Goal: Task Accomplishment & Management: Manage account settings

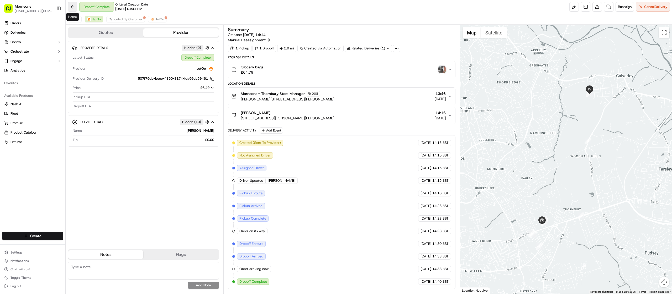
click at [72, 8] on button at bounding box center [72, 6] width 9 height 9
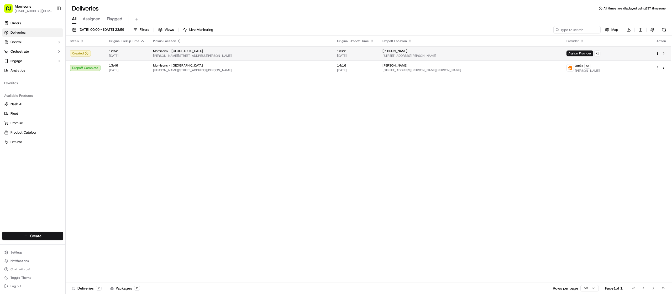
click at [508, 50] on div "[PERSON_NAME]" at bounding box center [471, 51] width 176 height 4
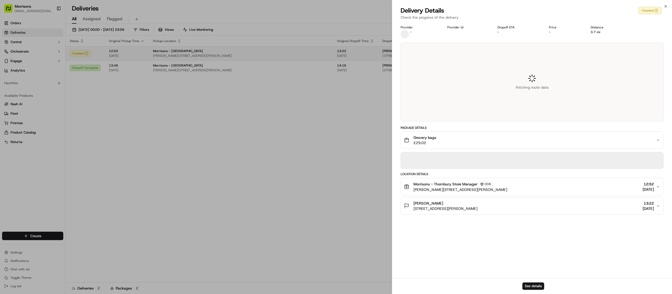
click at [508, 50] on div at bounding box center [336, 147] width 672 height 294
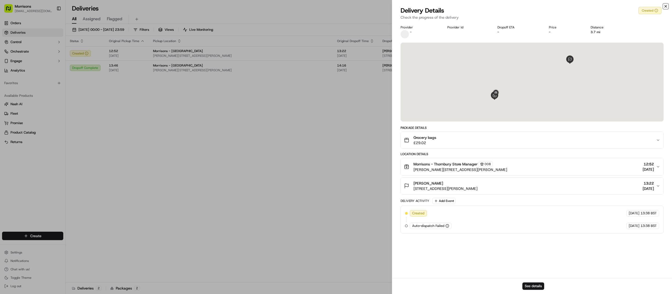
click at [666, 7] on icon "button" at bounding box center [666, 6] width 4 height 4
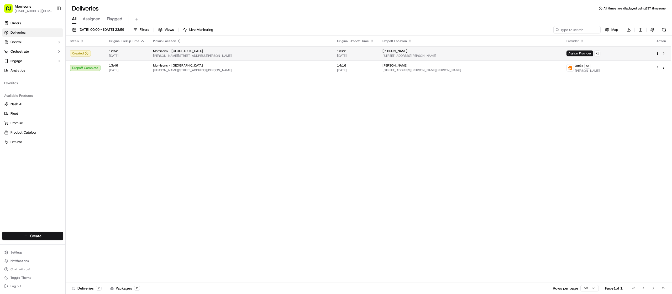
click at [285, 53] on div "Morrisons - [GEOGRAPHIC_DATA]" at bounding box center [241, 51] width 176 height 4
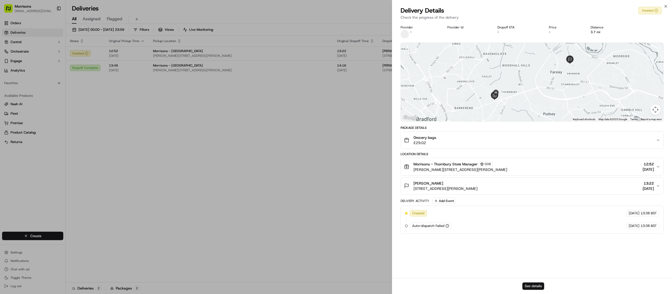
click at [527, 287] on button "See details" at bounding box center [534, 285] width 22 height 7
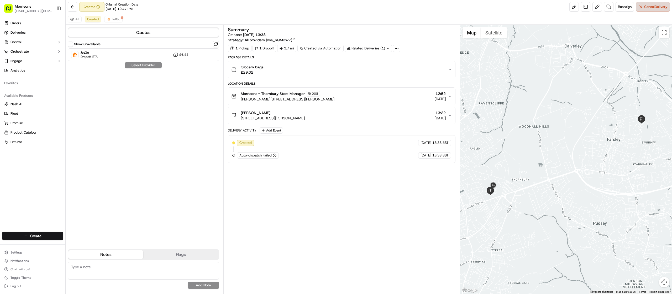
click at [648, 9] on span "Cancel Delivery" at bounding box center [655, 6] width 23 height 5
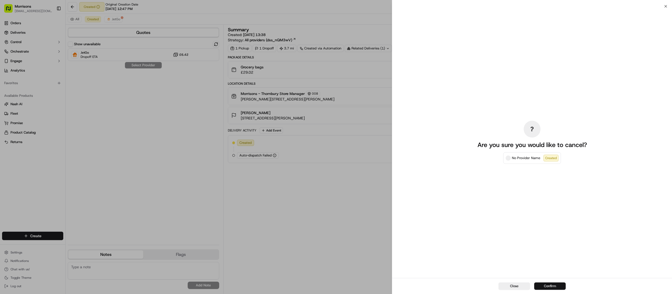
click at [553, 287] on button "Confirm" at bounding box center [550, 285] width 32 height 7
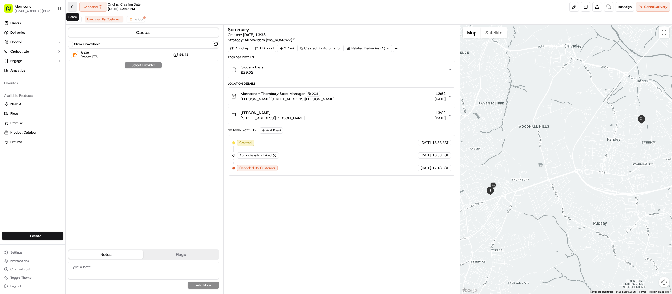
click at [73, 8] on button at bounding box center [72, 6] width 9 height 9
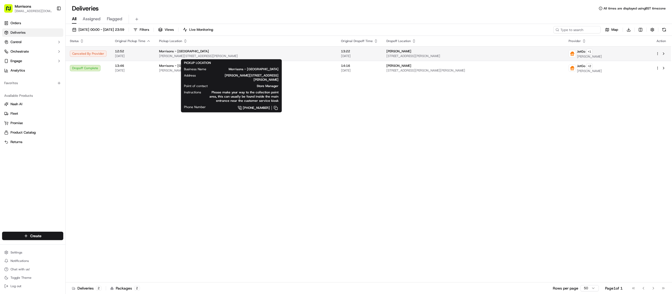
click at [200, 53] on div "Morrisons - [GEOGRAPHIC_DATA]" at bounding box center [246, 51] width 174 height 4
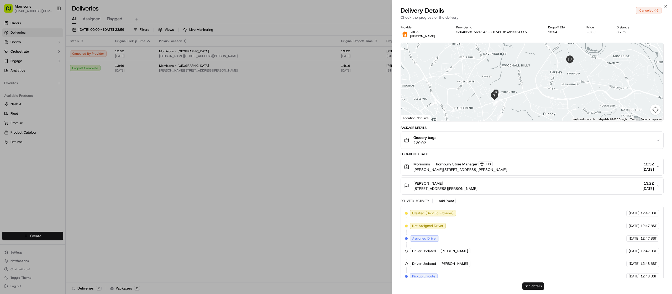
click at [529, 289] on button "See details" at bounding box center [534, 285] width 22 height 7
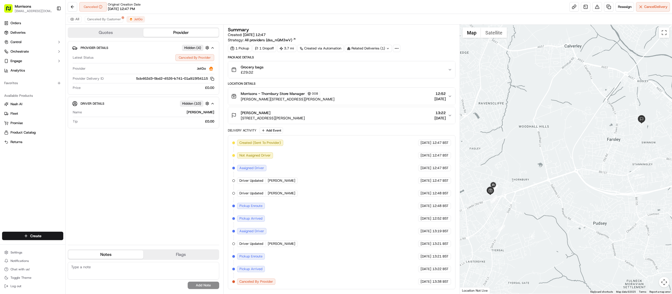
click at [366, 155] on div "Created (Sent To Provider) JetGo [DATE] 12:47 BST Not Assigned Driver JetGo [DA…" at bounding box center [341, 211] width 219 height 145
click at [72, 8] on button at bounding box center [72, 6] width 9 height 9
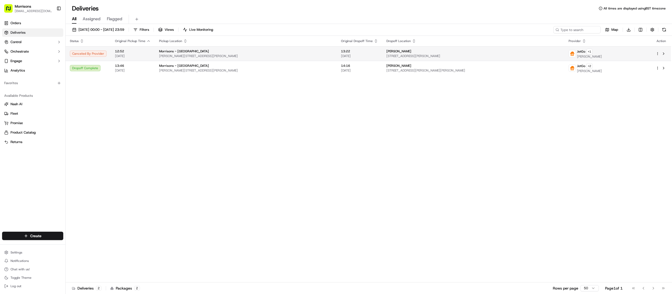
click at [658, 51] on div at bounding box center [661, 53] width 11 height 6
